Goal: Information Seeking & Learning: Learn about a topic

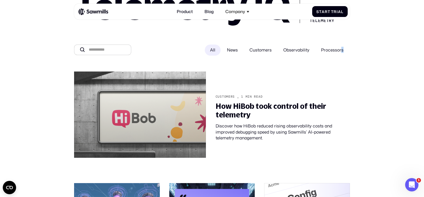
drag, startPoint x: 336, startPoint y: 50, endPoint x: 375, endPoint y: 54, distance: 38.2
drag, startPoint x: 323, startPoint y: 50, endPoint x: 270, endPoint y: 46, distance: 52.9
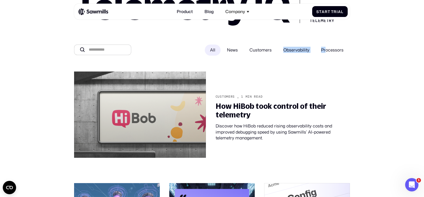
click at [270, 46] on div "News Customers Observability Processors" at bounding box center [285, 49] width 129 height 11
drag, startPoint x: 270, startPoint y: 46, endPoint x: 227, endPoint y: 62, distance: 46.7
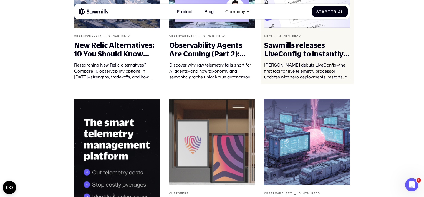
scroll to position [312, 0]
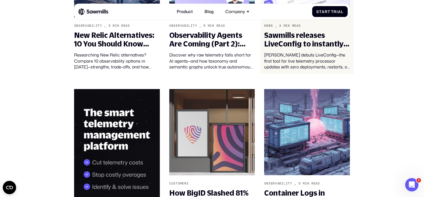
click at [303, 37] on div "Sawmills releases LiveConfig to instantly configure your telemetry pipeline wit…" at bounding box center [307, 39] width 86 height 17
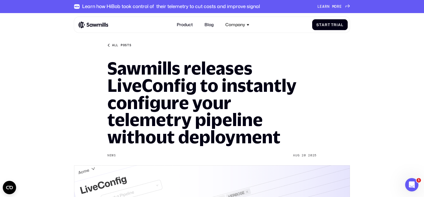
click at [110, 46] on link "All posts" at bounding box center [119, 45] width 24 height 4
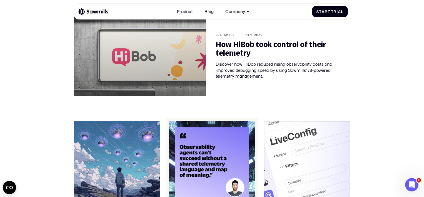
scroll to position [124, 0]
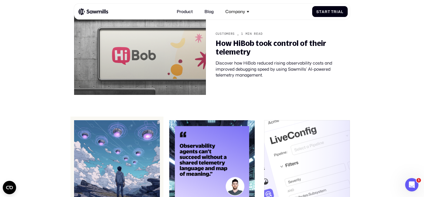
click at [118, 152] on img at bounding box center [117, 163] width 86 height 86
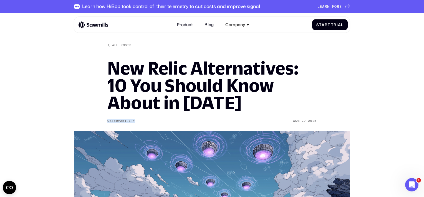
drag, startPoint x: 107, startPoint y: 119, endPoint x: 140, endPoint y: 120, distance: 32.8
click at [110, 45] on icon at bounding box center [108, 45] width 3 height 3
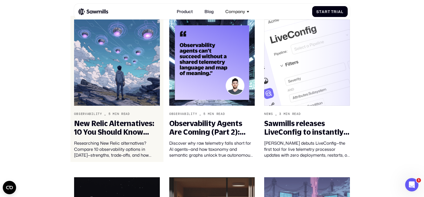
scroll to position [224, 0]
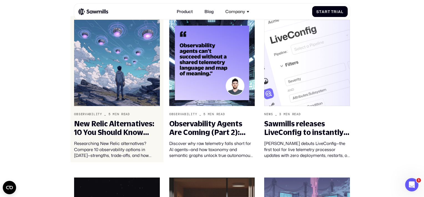
click at [140, 75] on img at bounding box center [117, 63] width 86 height 86
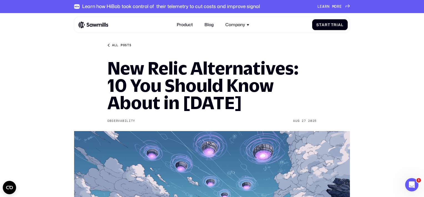
click at [112, 43] on div "All posts" at bounding box center [121, 45] width 19 height 4
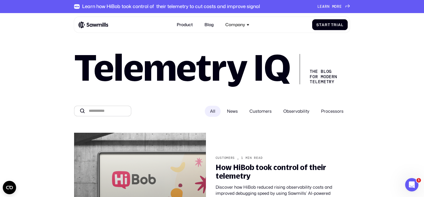
click at [263, 111] on span "Customers" at bounding box center [261, 111] width 22 height 6
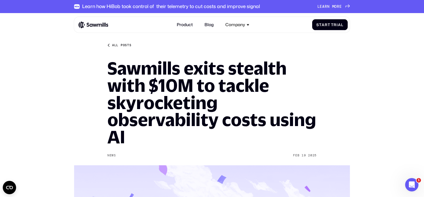
click at [114, 46] on div "All posts" at bounding box center [121, 45] width 19 height 4
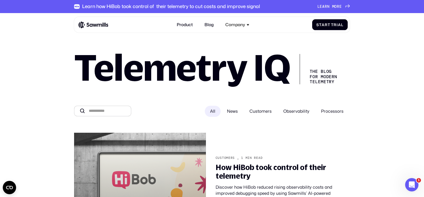
click at [228, 112] on span "News" at bounding box center [232, 111] width 11 height 6
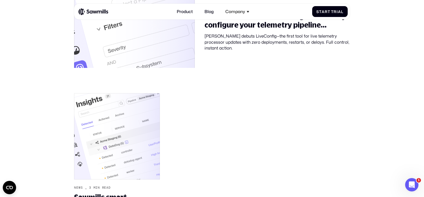
scroll to position [150, 0]
